Goal: Information Seeking & Learning: Learn about a topic

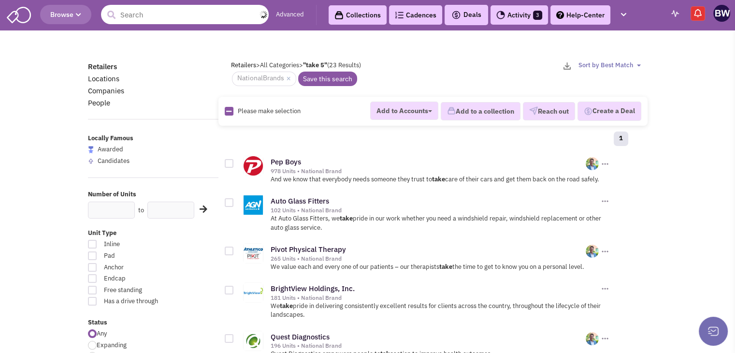
click at [182, 19] on input "text" at bounding box center [185, 14] width 168 height 19
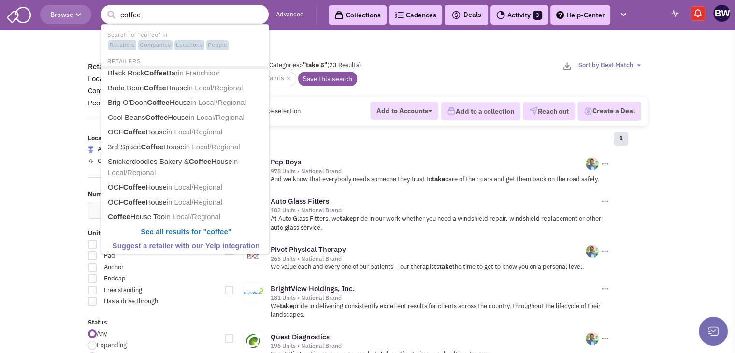
type input "coffee"
click at [104, 8] on button "submit" at bounding box center [111, 15] width 14 height 14
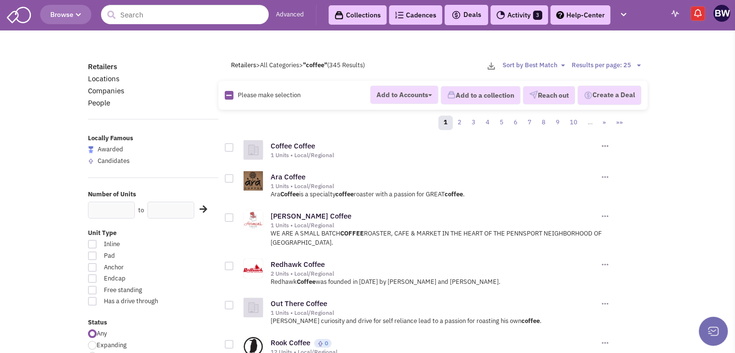
click at [91, 300] on div at bounding box center [92, 301] width 9 height 9
click at [178, 300] on input "Has a drive through" at bounding box center [181, 302] width 6 height 6
checkbox input "true"
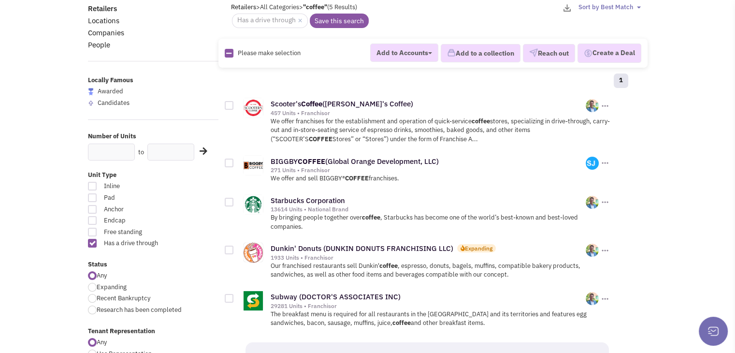
scroll to position [77, 0]
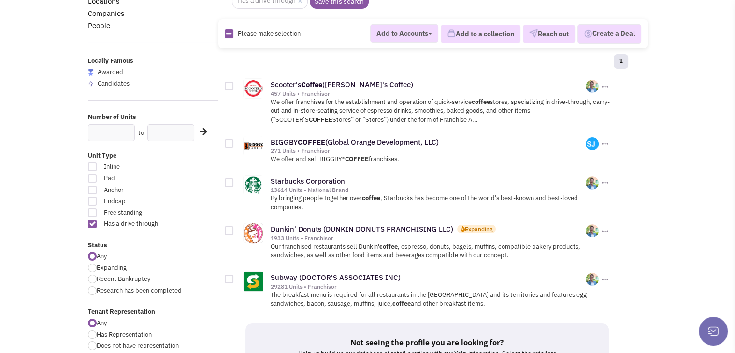
click at [92, 269] on div at bounding box center [92, 267] width 9 height 9
click at [97, 269] on input "Expanding" at bounding box center [100, 268] width 6 height 6
radio input "true"
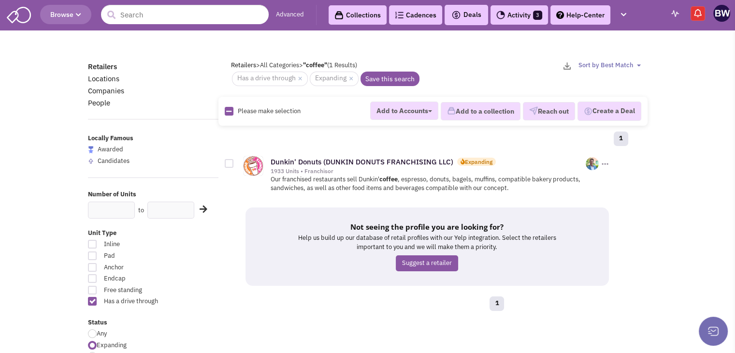
click at [88, 344] on div at bounding box center [92, 345] width 9 height 9
click at [97, 344] on input "Expanding" at bounding box center [100, 346] width 6 height 6
click at [90, 329] on div at bounding box center [92, 333] width 9 height 9
click at [97, 331] on input "Any" at bounding box center [100, 334] width 6 height 6
radio input "true"
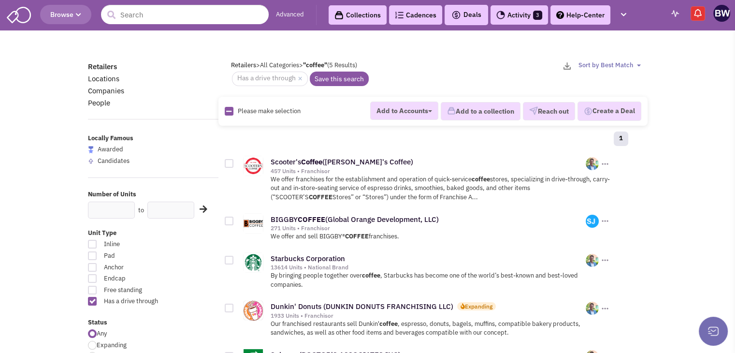
click at [199, 18] on input "text" at bounding box center [185, 14] width 168 height 19
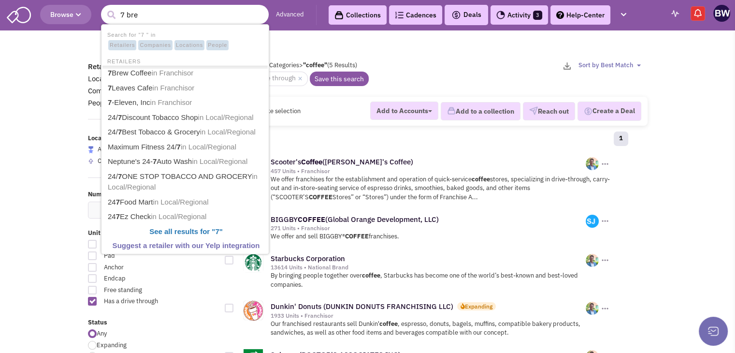
type input "7 brew"
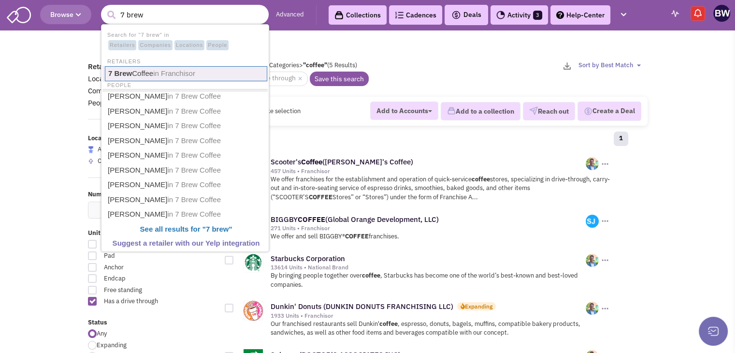
click at [162, 75] on span "in Franchisor" at bounding box center [174, 73] width 42 height 8
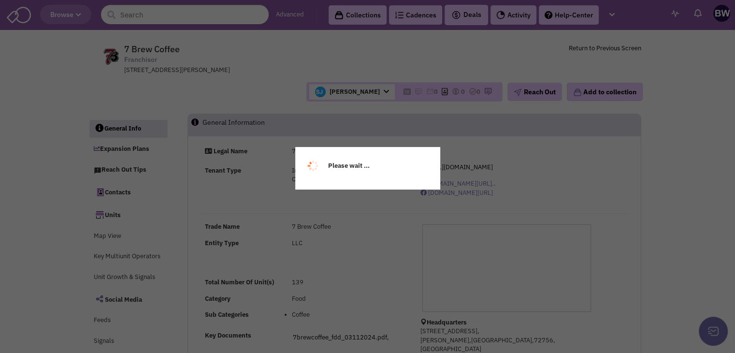
select select
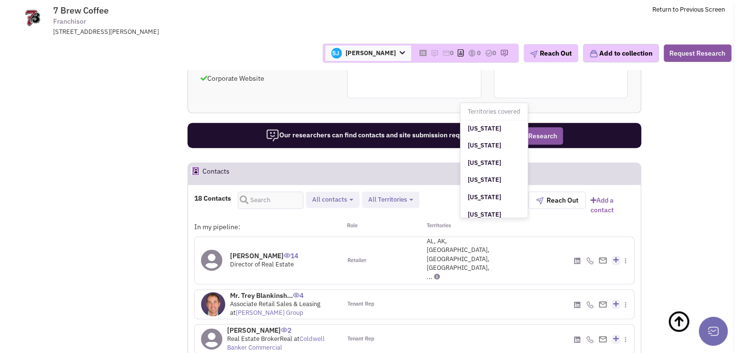
scroll to position [618, 0]
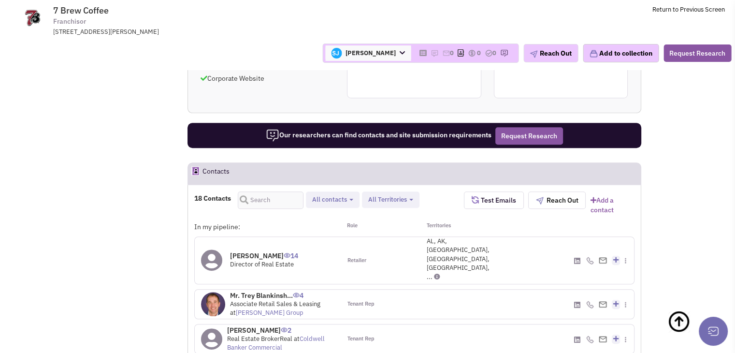
click at [576, 257] on icon at bounding box center [576, 260] width 6 height 7
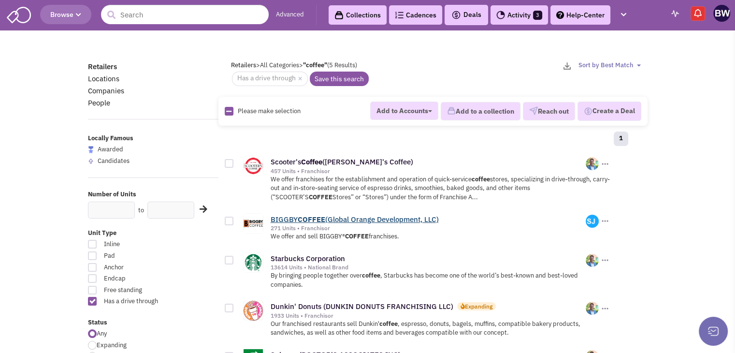
click at [300, 217] on b "COFFEE" at bounding box center [312, 218] width 28 height 9
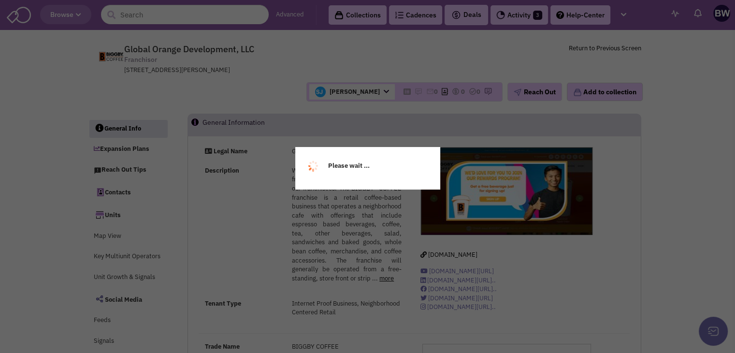
select select
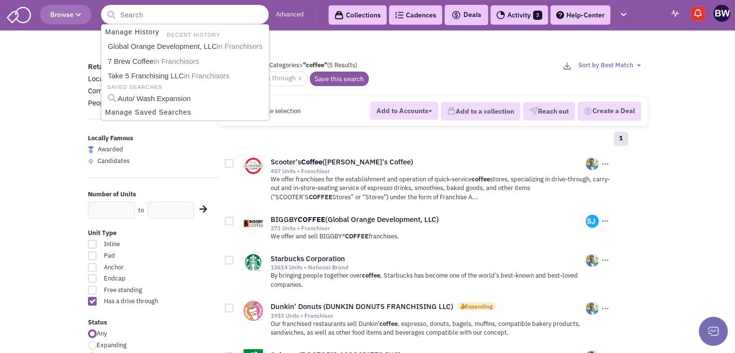
click at [195, 10] on input "text" at bounding box center [185, 14] width 168 height 19
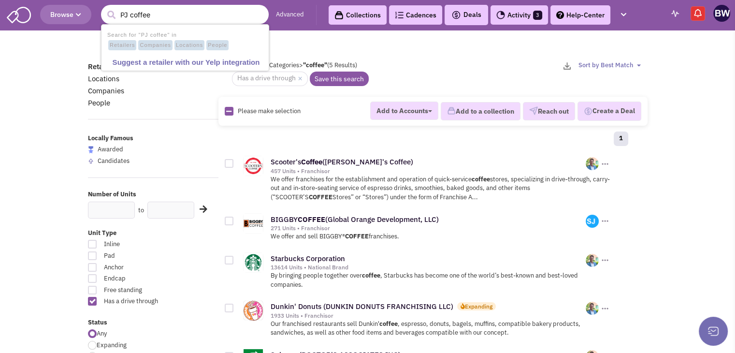
type input "PJ coffee"
click at [104, 8] on button "submit" at bounding box center [111, 15] width 14 height 14
